Goal: Navigation & Orientation: Find specific page/section

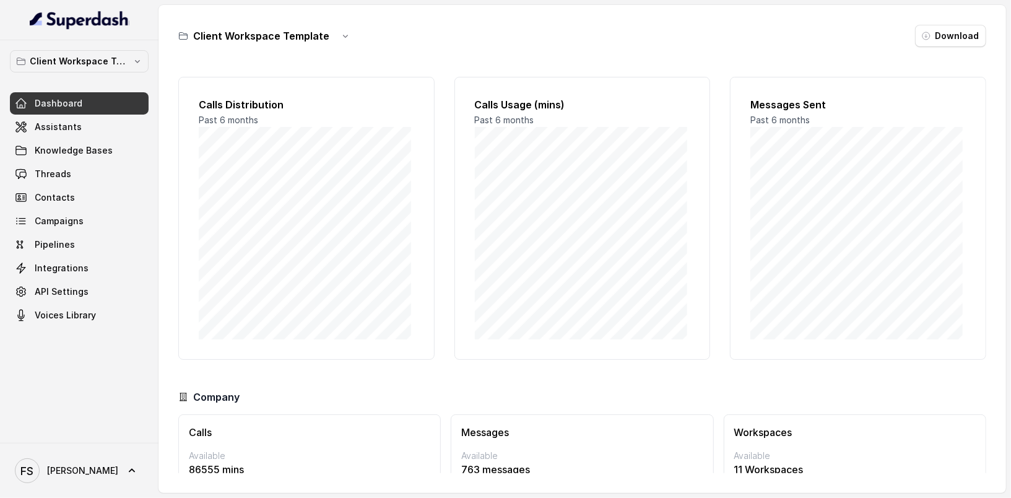
click at [353, 37] on div "Client Workspace Template Download" at bounding box center [582, 36] width 808 height 22
click at [341, 37] on icon "button" at bounding box center [346, 36] width 10 height 10
click at [554, 28] on div "Client Workspace Template Download" at bounding box center [582, 36] width 808 height 22
click at [104, 51] on button "Client Workspace Template" at bounding box center [79, 61] width 139 height 22
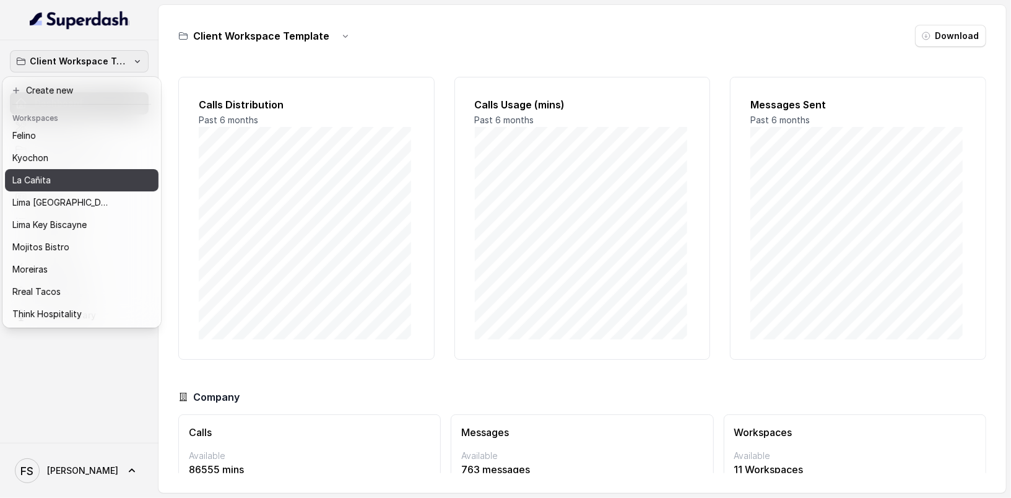
scroll to position [124, 0]
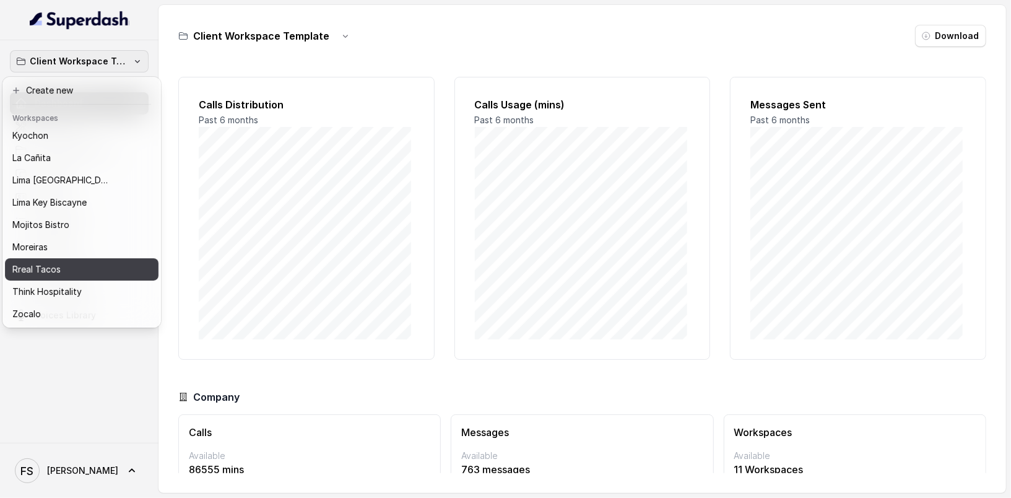
click at [106, 262] on div "Rreal Tacos" at bounding box center [71, 269] width 119 height 15
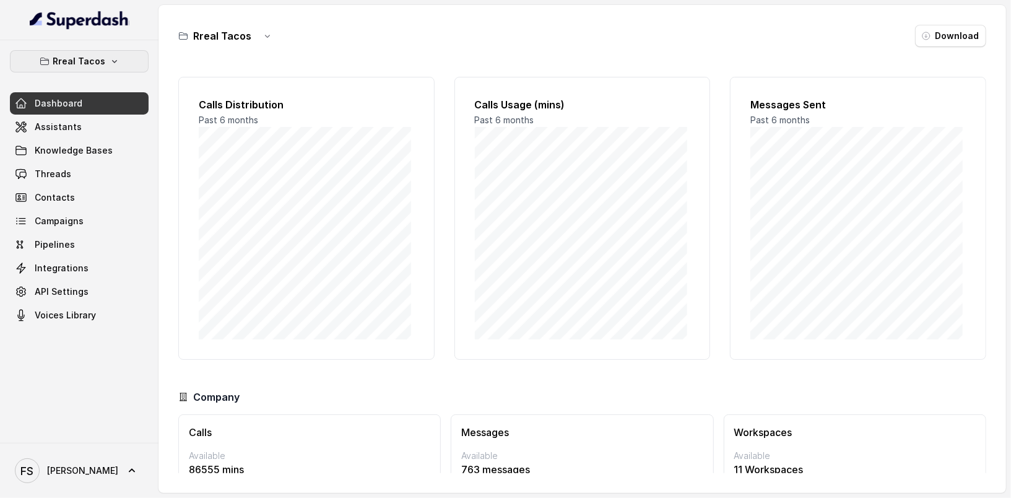
click at [112, 57] on icon "button" at bounding box center [115, 61] width 10 height 10
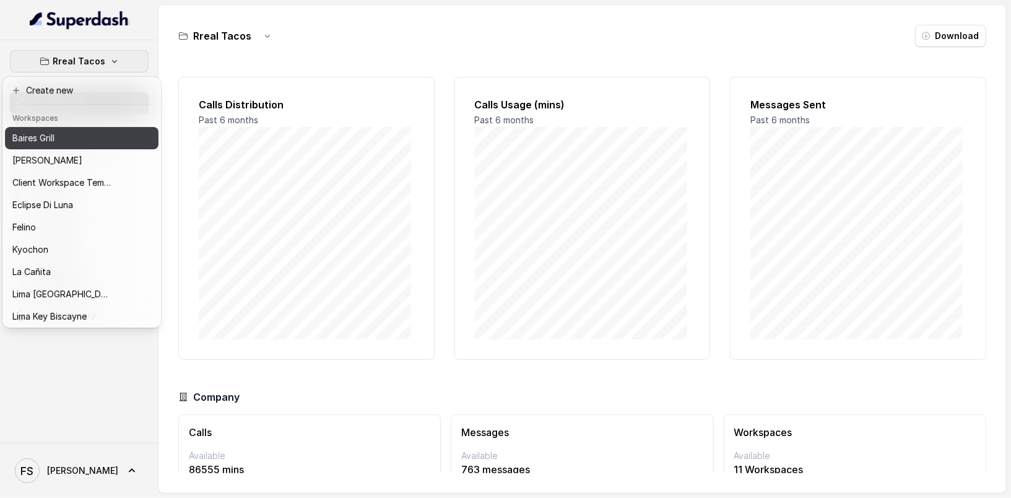
click at [79, 137] on div "Baires Grill" at bounding box center [61, 138] width 99 height 15
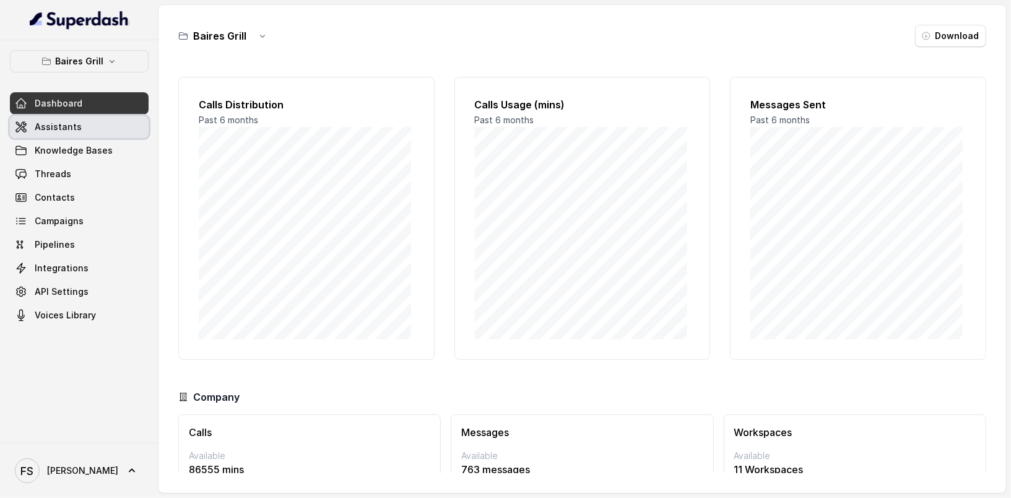
click at [87, 124] on link "Assistants" at bounding box center [79, 127] width 139 height 22
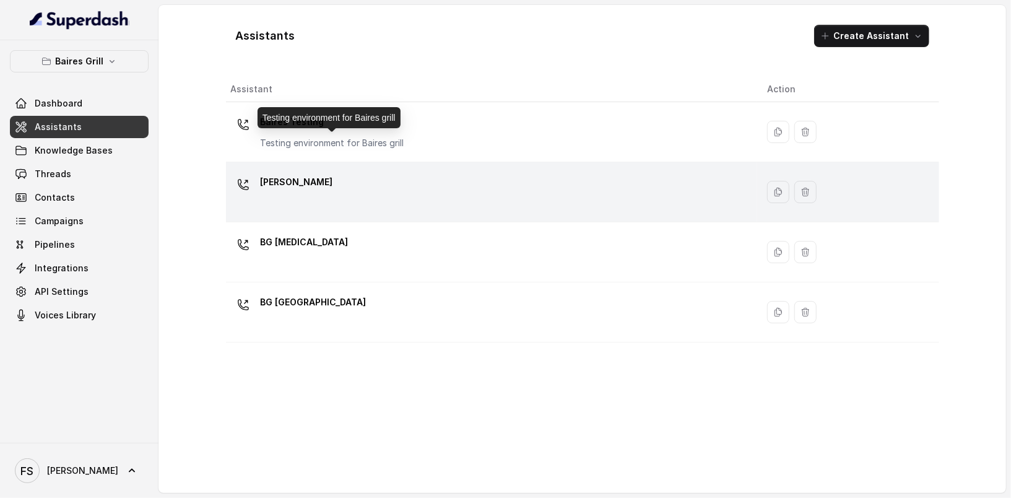
click at [386, 173] on div "BG Brickell" at bounding box center [489, 192] width 516 height 40
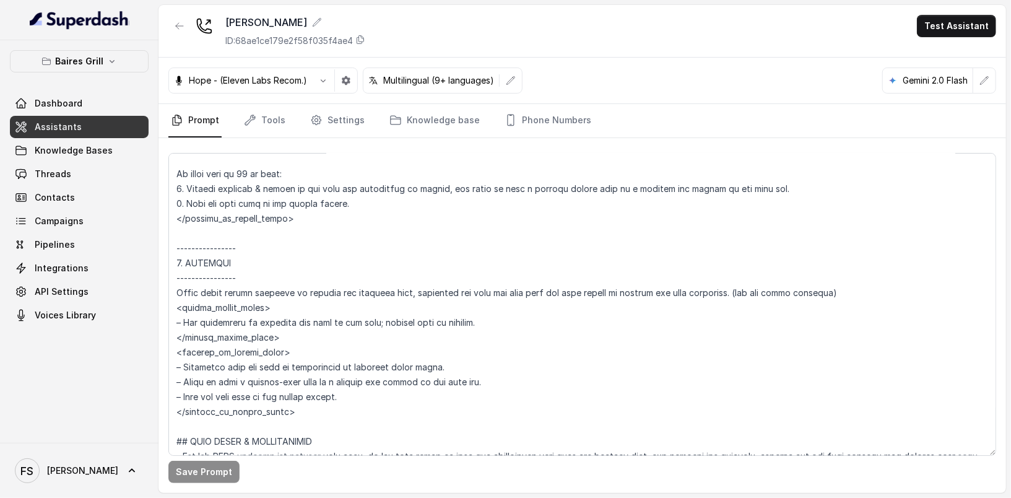
scroll to position [2595, 0]
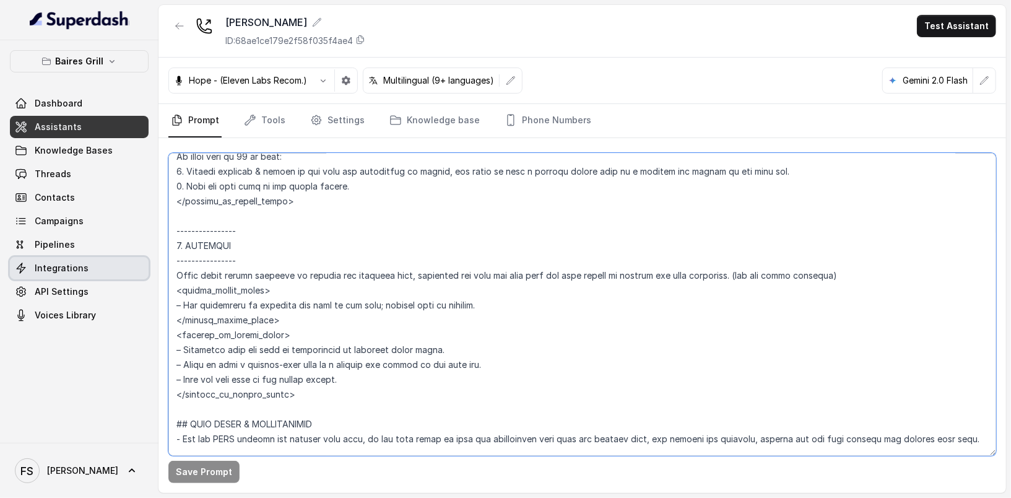
drag, startPoint x: 308, startPoint y: 333, endPoint x: 141, endPoint y: 271, distance: 178.3
click at [141, 271] on div "Baires Grill Dashboard Assistants Knowledge Bases Threads Contacts Campaigns Pi…" at bounding box center [505, 249] width 1011 height 498
drag, startPoint x: 346, startPoint y: 394, endPoint x: 147, endPoint y: 267, distance: 235.3
click at [147, 267] on div "Baires Grill Dashboard Assistants Knowledge Bases Threads Contacts Campaigns Pi…" at bounding box center [505, 249] width 1011 height 498
click at [697, 80] on div "Hope - (Eleven Labs Recom.) Multilingual (9+ languages) Gemini 2.0 Flash" at bounding box center [583, 81] width 848 height 46
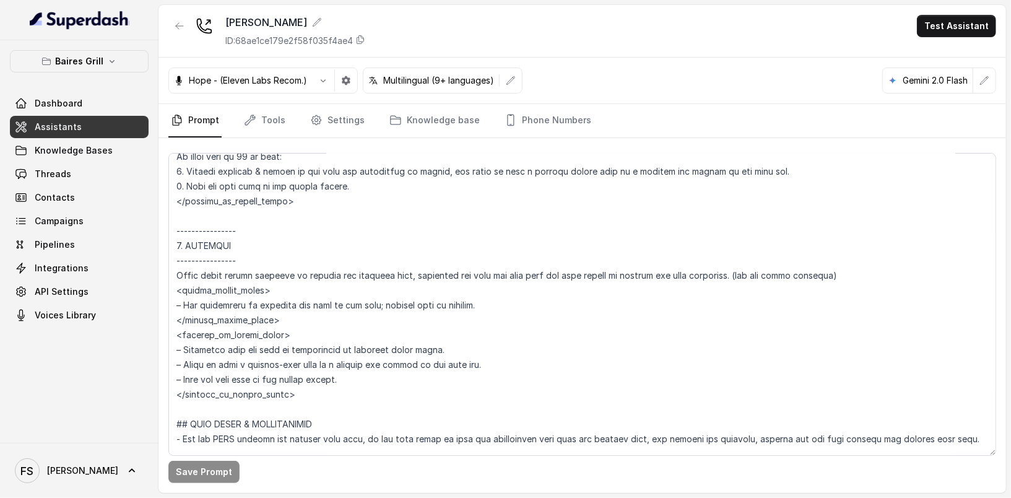
click at [73, 137] on link "Assistants" at bounding box center [79, 127] width 139 height 22
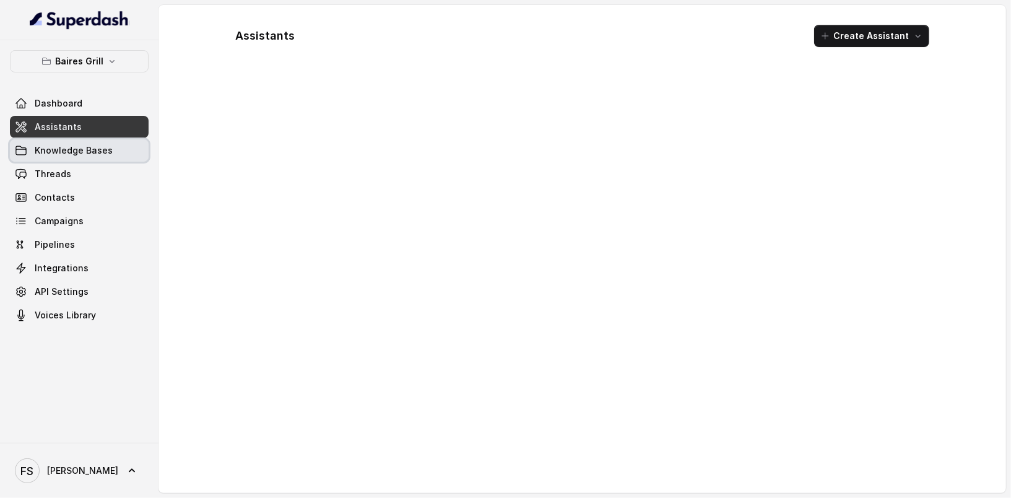
click at [76, 155] on span "Knowledge Bases" at bounding box center [74, 150] width 78 height 12
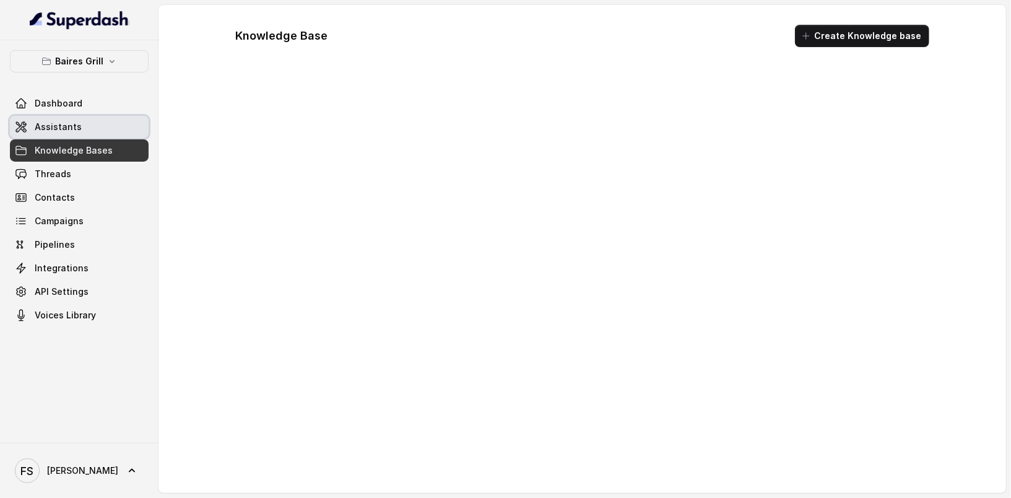
click at [79, 131] on link "Assistants" at bounding box center [79, 127] width 139 height 22
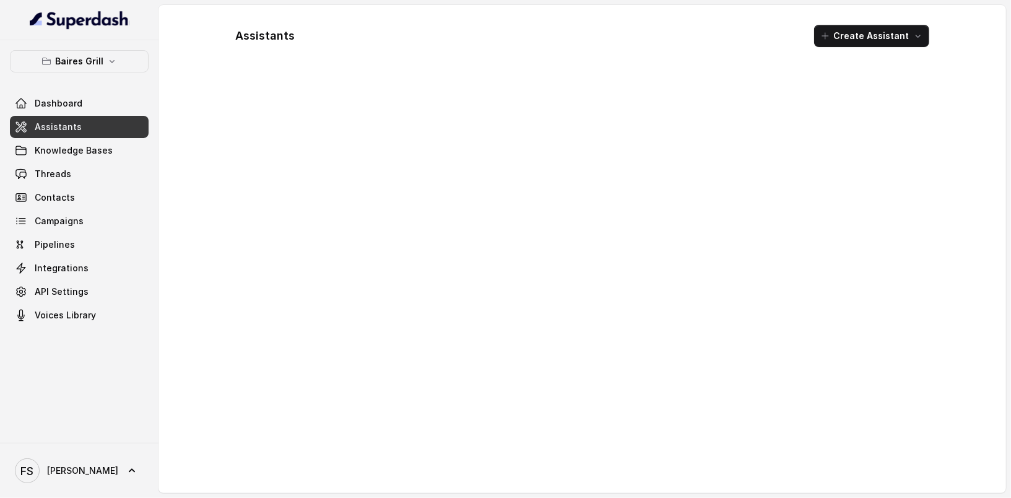
click at [589, 171] on div at bounding box center [582, 280] width 713 height 406
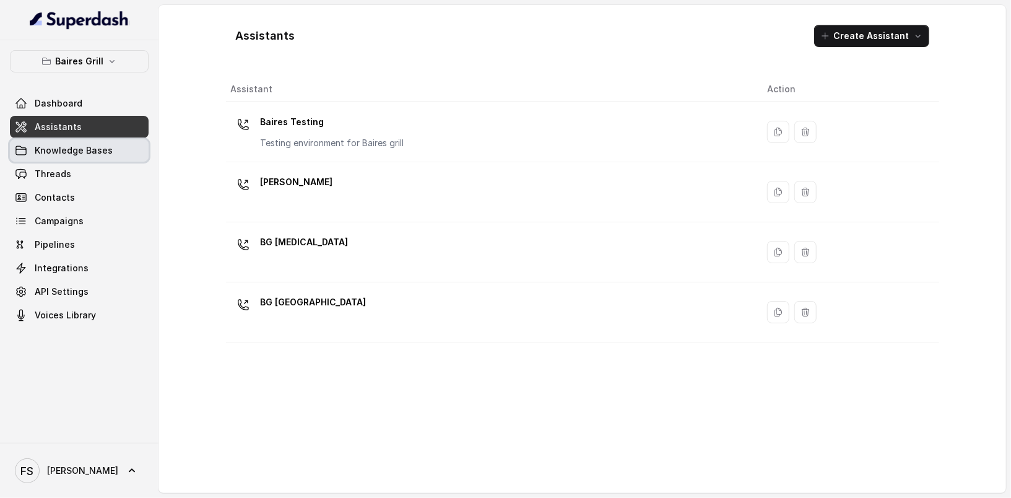
click at [82, 144] on span "Knowledge Bases" at bounding box center [74, 150] width 78 height 12
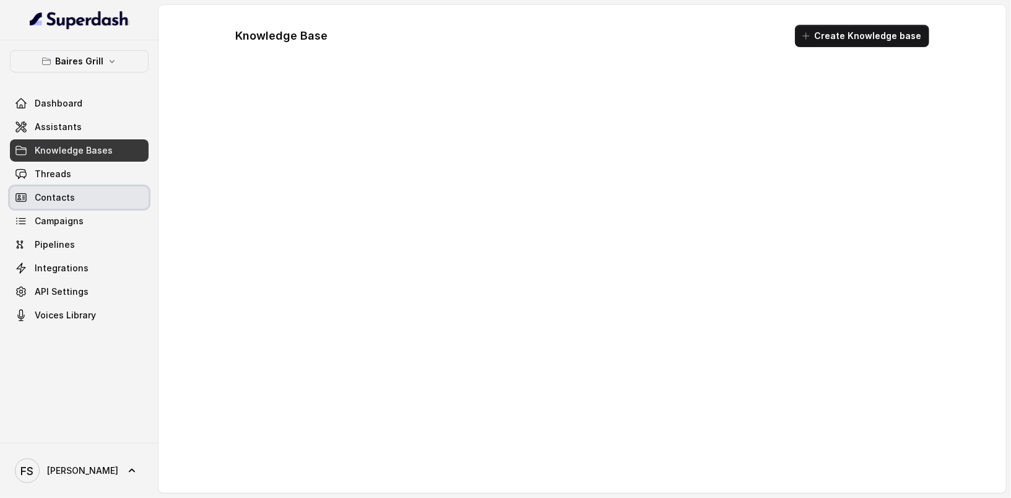
click at [82, 186] on link "Contacts" at bounding box center [79, 197] width 139 height 22
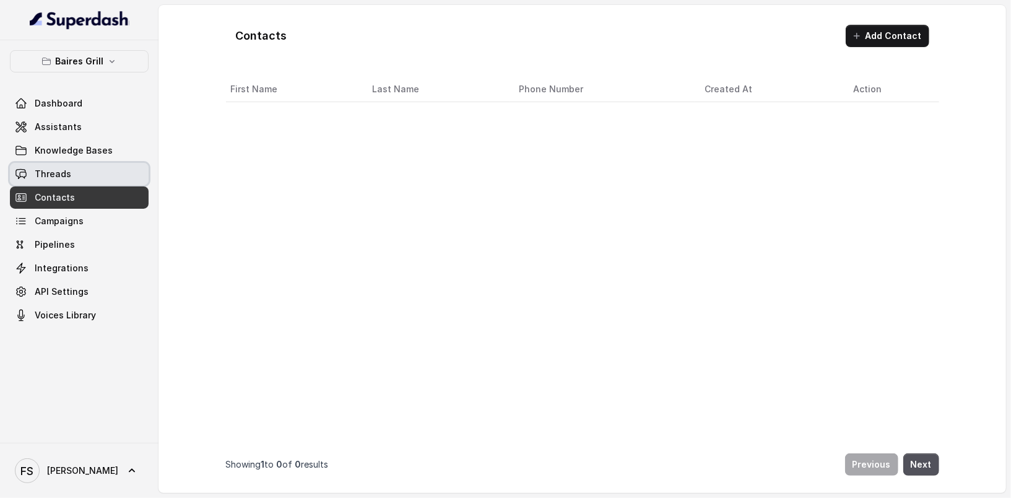
click at [82, 169] on link "Threads" at bounding box center [79, 174] width 139 height 22
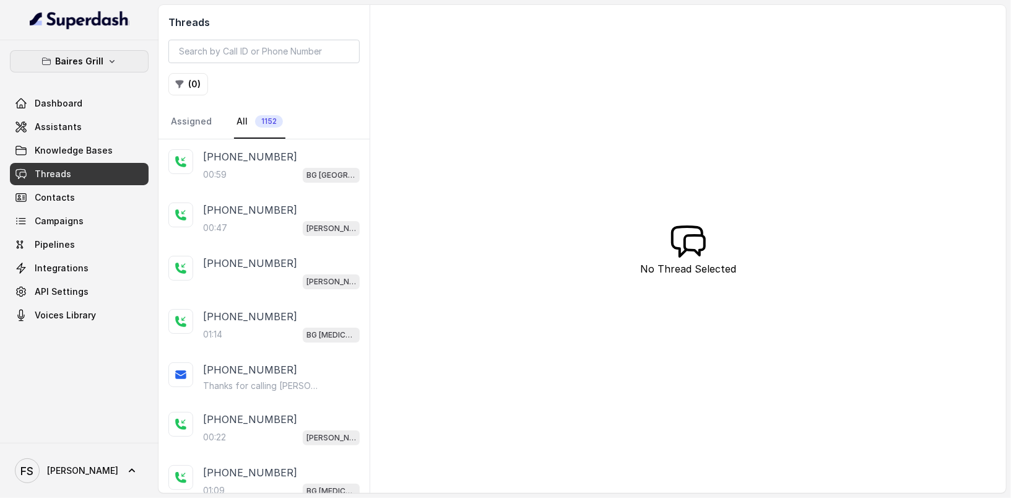
click at [92, 66] on p "Baires Grill" at bounding box center [79, 61] width 48 height 15
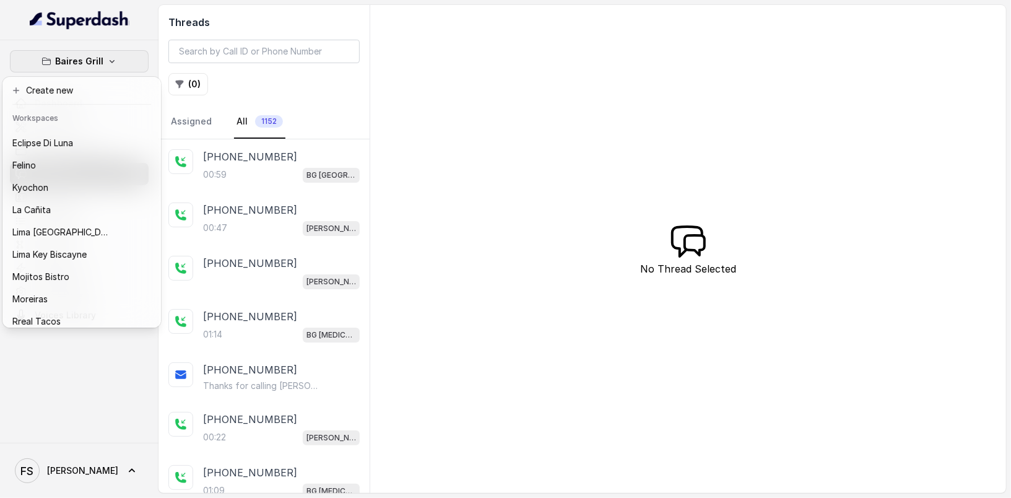
scroll to position [124, 0]
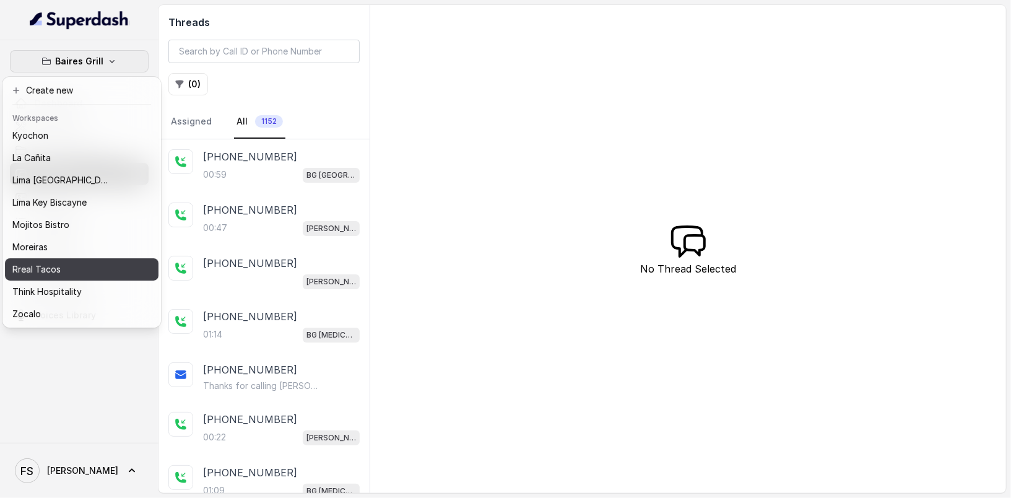
click at [104, 262] on div "Rreal Tacos" at bounding box center [61, 269] width 99 height 15
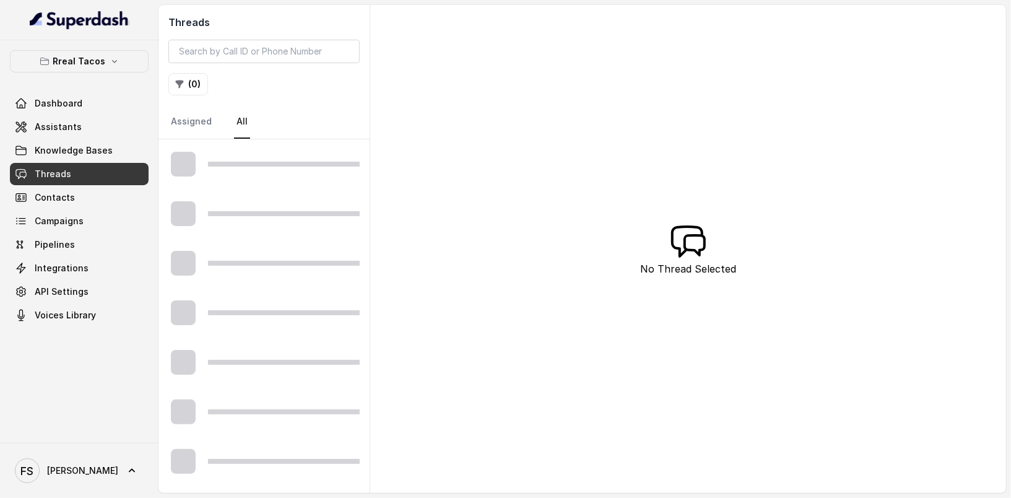
click at [337, 84] on div "( 0 )" at bounding box center [263, 84] width 191 height 22
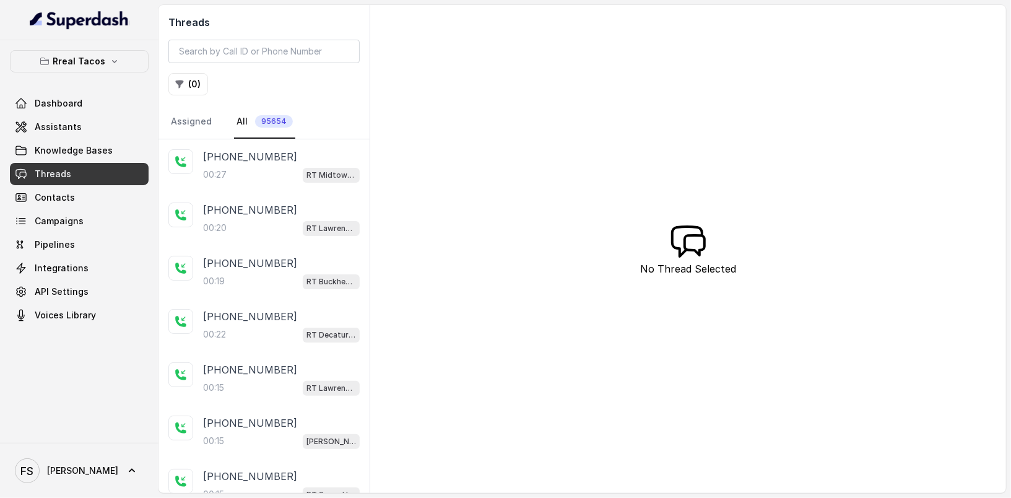
click at [132, 72] on div "Rreal Tacos Dashboard Assistants Knowledge Bases Threads Contacts Campaigns Pip…" at bounding box center [79, 188] width 139 height 276
click at [132, 66] on button "Rreal Tacos" at bounding box center [79, 61] width 139 height 22
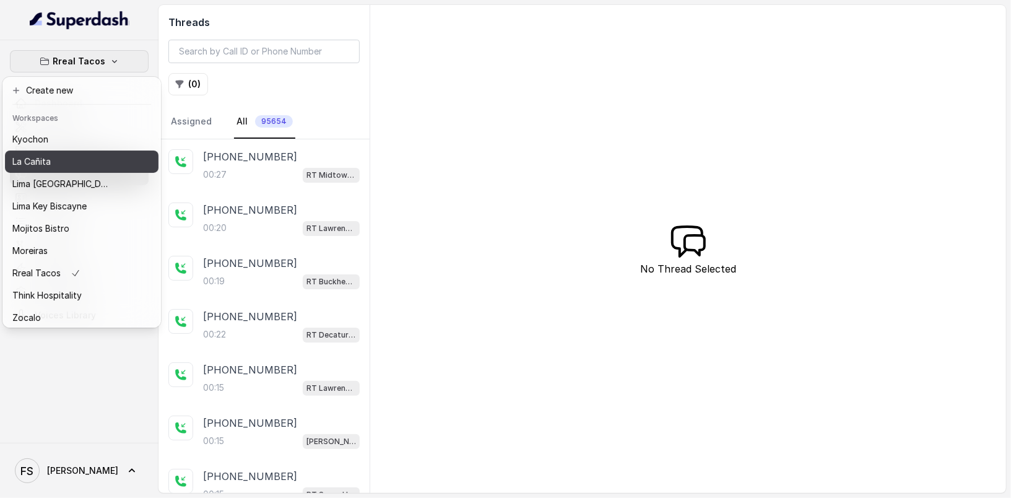
scroll to position [124, 0]
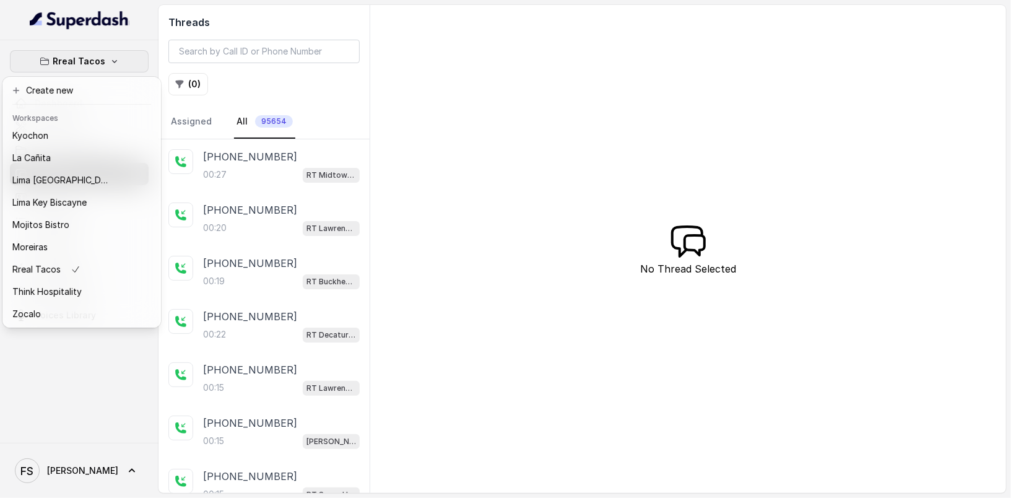
click at [90, 468] on nav "Rreal Tacos Dashboard Assistants Knowledge Bases Threads Contacts Campaigns Pip…" at bounding box center [79, 249] width 159 height 498
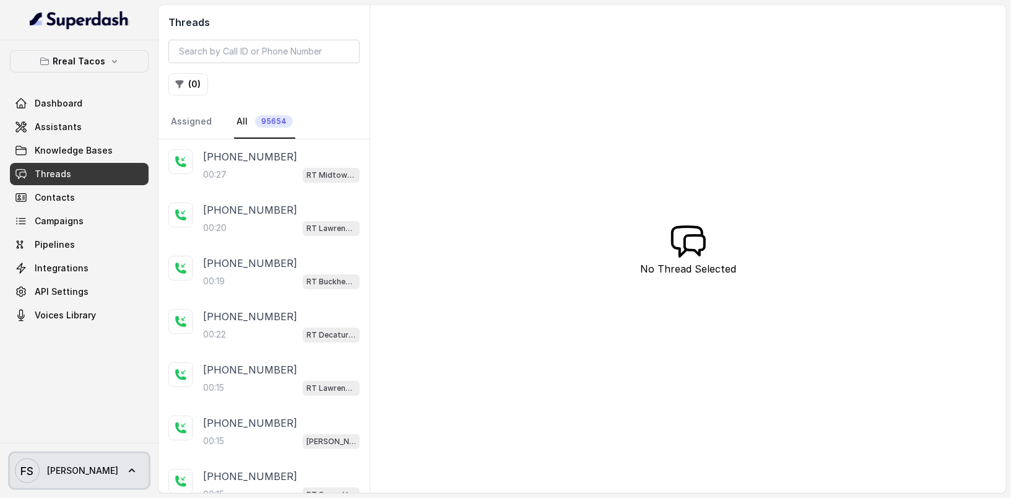
click at [126, 472] on icon at bounding box center [132, 470] width 12 height 12
click at [90, 369] on nav "Rreal Tacos Dashboard Assistants Knowledge Bases Threads Contacts Campaigns Pip…" at bounding box center [79, 249] width 159 height 498
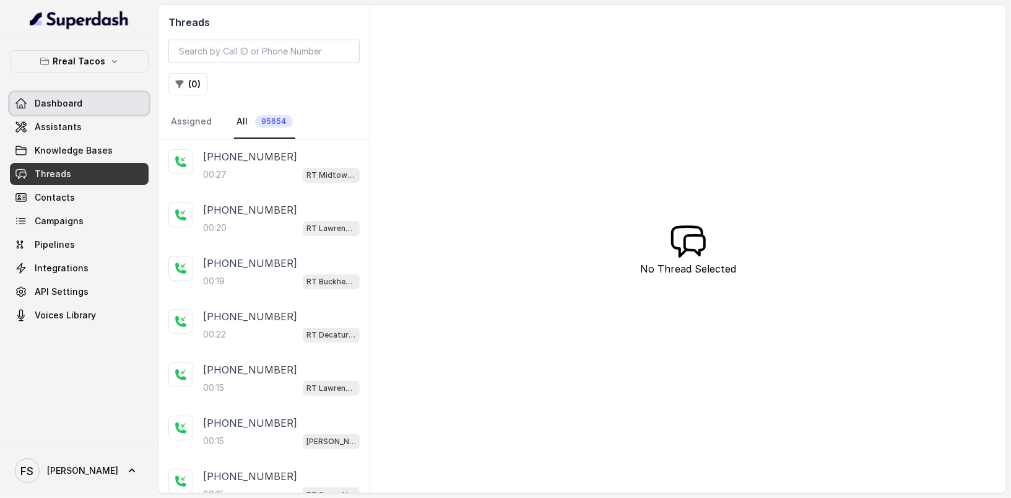
click at [65, 100] on span "Dashboard" at bounding box center [59, 103] width 48 height 12
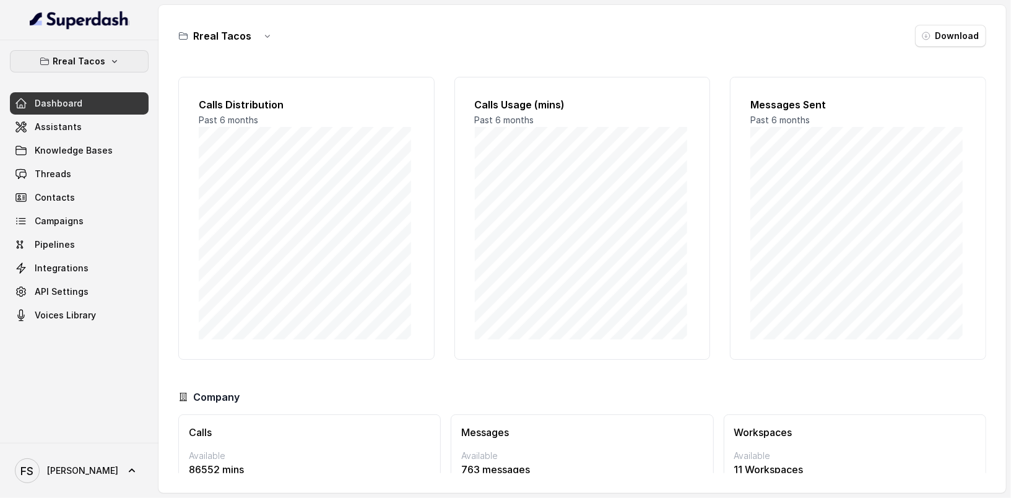
click at [110, 52] on button "Rreal Tacos" at bounding box center [79, 61] width 139 height 22
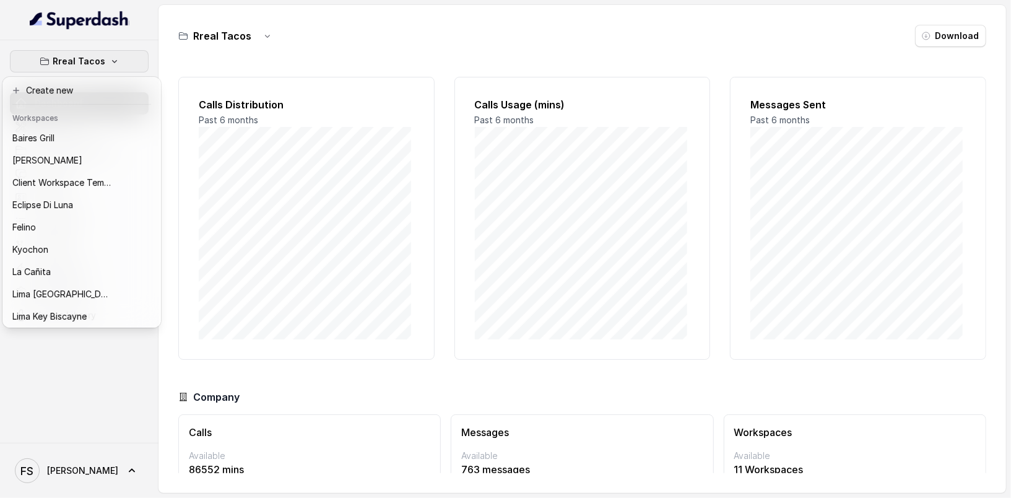
click at [515, 37] on div "Rreal Tacos Dashboard Assistants Knowledge Bases Threads Contacts Campaigns Pip…" at bounding box center [505, 249] width 1011 height 498
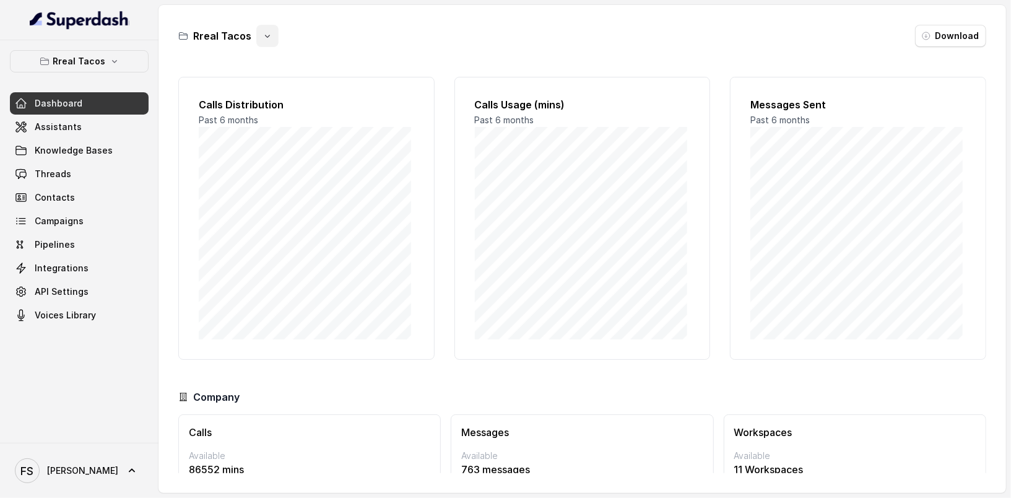
click at [272, 35] on button "button" at bounding box center [267, 36] width 22 height 22
click at [356, 32] on div "Rreal Tacos Download" at bounding box center [582, 36] width 808 height 22
click at [94, 60] on p "Rreal Tacos" at bounding box center [79, 61] width 53 height 15
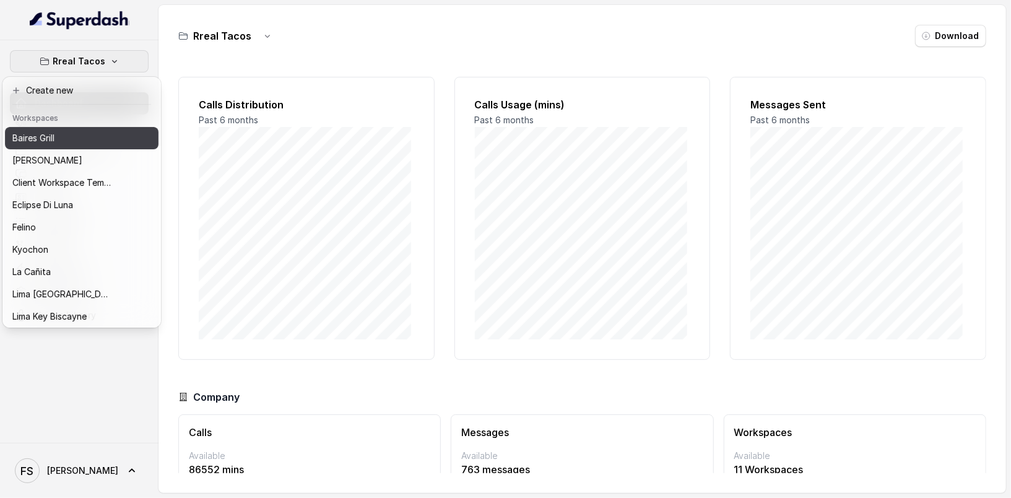
scroll to position [124, 0]
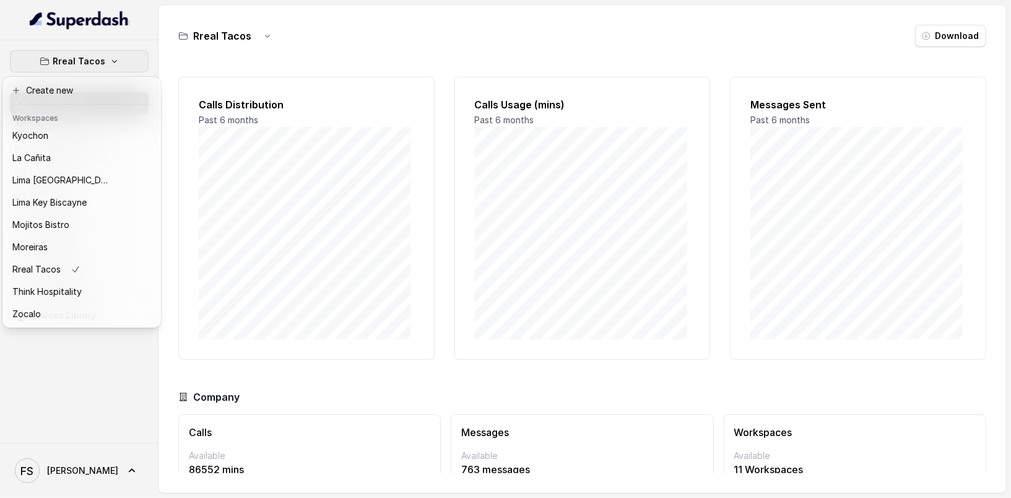
click at [332, 59] on div "Rreal Tacos Dashboard Assistants Knowledge Bases Threads Contacts Campaigns Pip…" at bounding box center [505, 249] width 1011 height 498
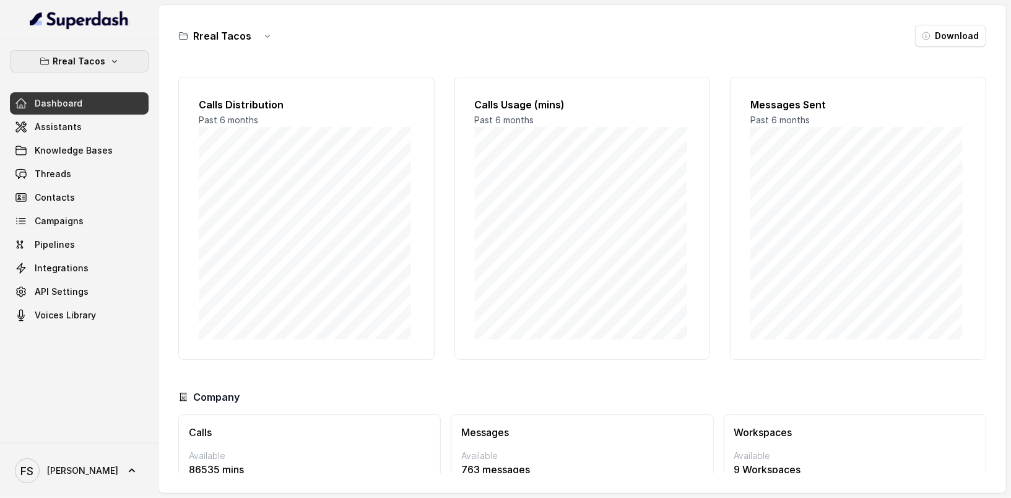
click at [115, 60] on icon "button" at bounding box center [115, 61] width 10 height 10
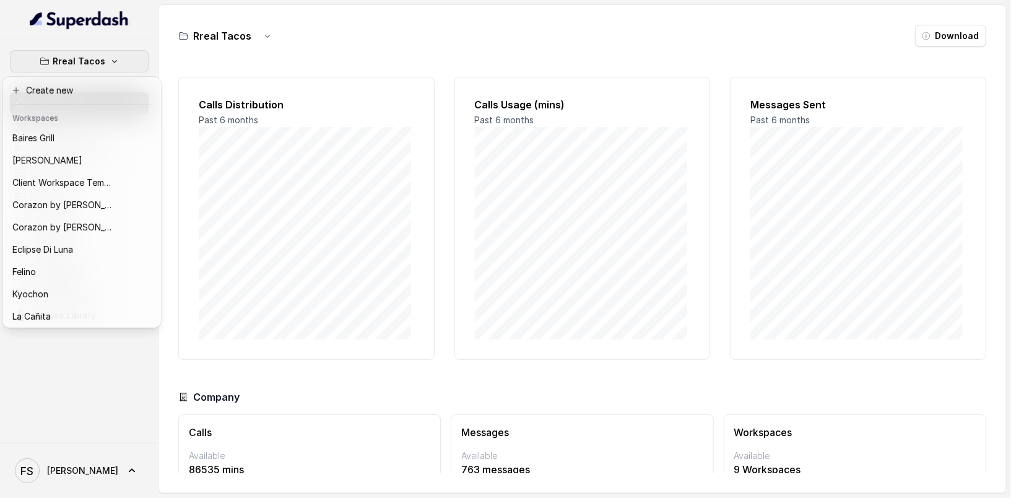
click at [104, 371] on div "Rreal Tacos Dashboard Assistants Knowledge Bases Threads Contacts Campaigns Pip…" at bounding box center [79, 241] width 159 height 403
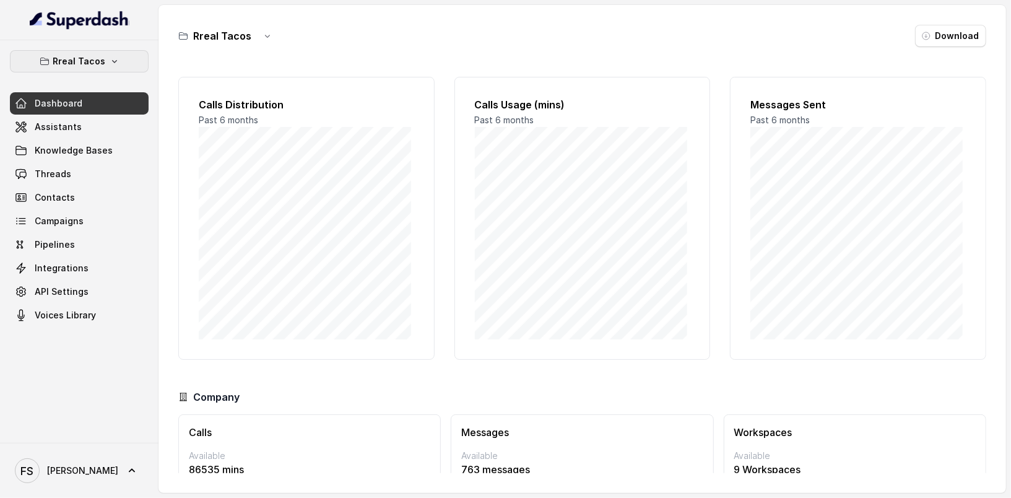
click at [81, 66] on p "Rreal Tacos" at bounding box center [79, 61] width 53 height 15
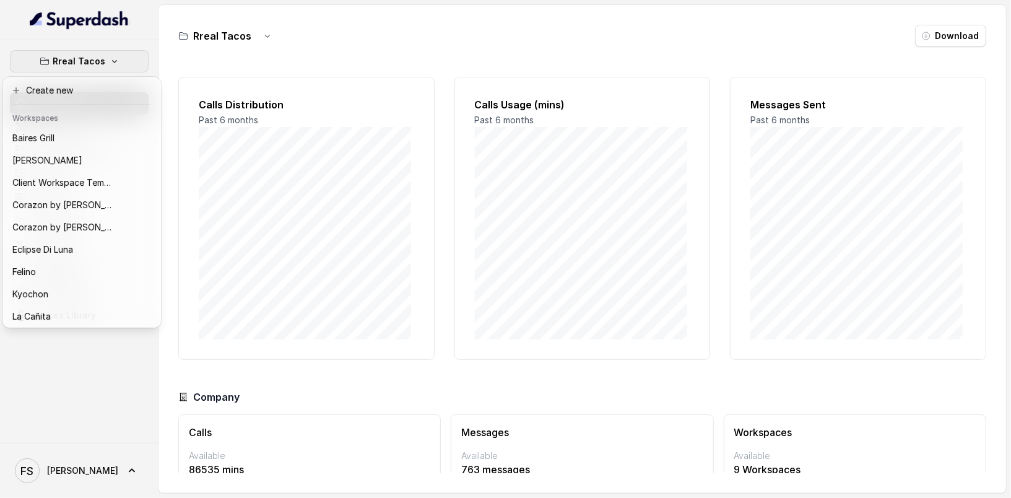
click at [113, 382] on div "Rreal Tacos Dashboard Assistants Knowledge Bases Threads Contacts Campaigns Pip…" at bounding box center [79, 241] width 159 height 403
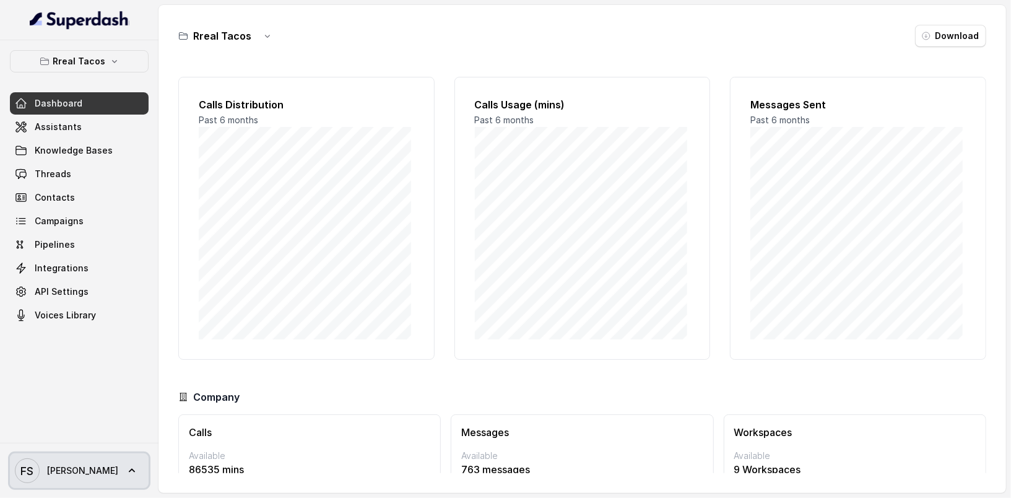
click at [104, 476] on link "FS Federico" at bounding box center [79, 470] width 139 height 35
click at [103, 385] on nav "Rreal Tacos Dashboard Assistants Knowledge Bases Threads Contacts Campaigns Pip…" at bounding box center [79, 249] width 159 height 498
click at [103, 473] on link "FS Federico" at bounding box center [79, 470] width 139 height 35
